Goal: Information Seeking & Learning: Find specific fact

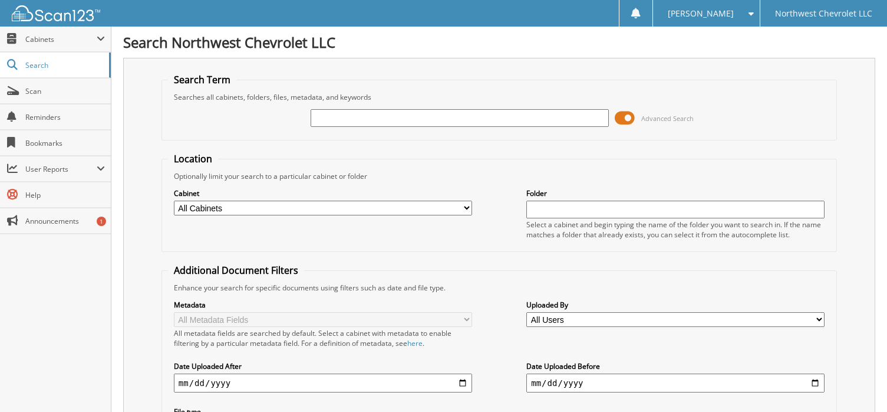
click at [429, 123] on input "text" at bounding box center [460, 118] width 298 height 18
type input "75132"
click at [375, 124] on input "75132" at bounding box center [460, 118] width 298 height 18
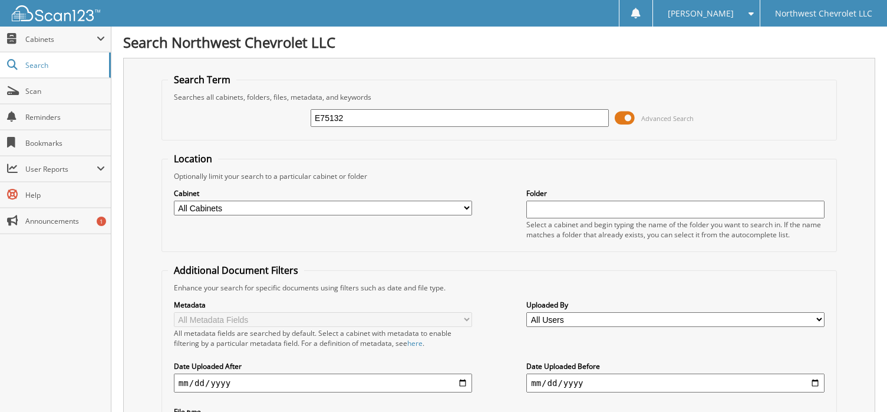
type input "E75132"
